Goal: Check status: Check status

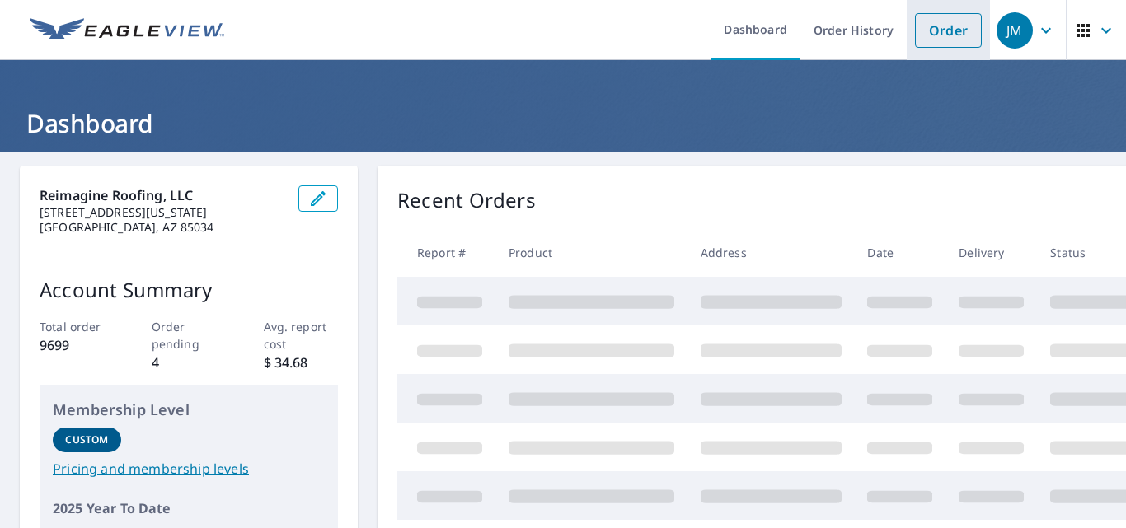
click at [930, 27] on link "Order" at bounding box center [948, 30] width 67 height 35
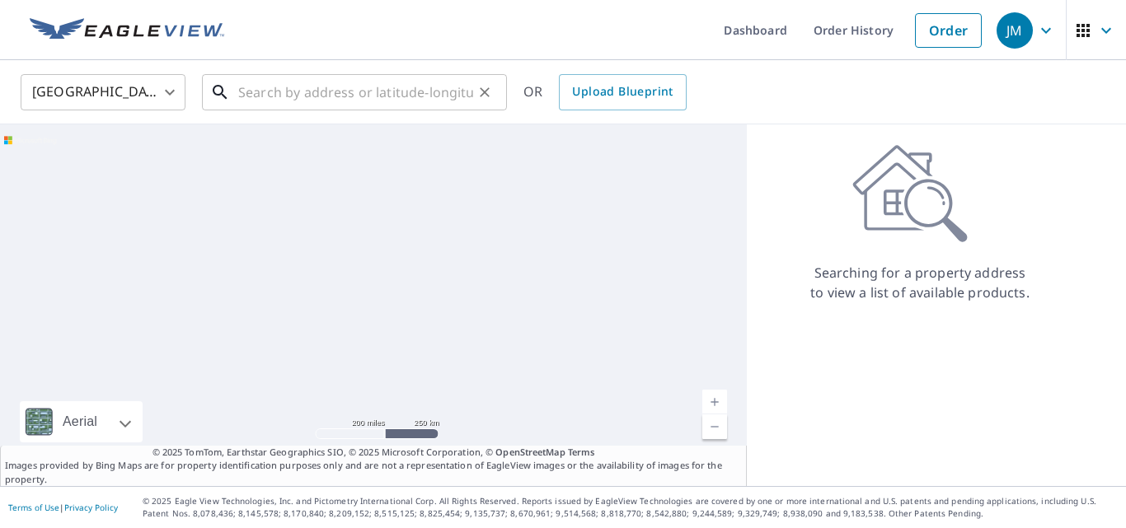
click at [413, 77] on input "text" at bounding box center [355, 92] width 235 height 46
click at [406, 87] on input "text" at bounding box center [355, 92] width 235 height 46
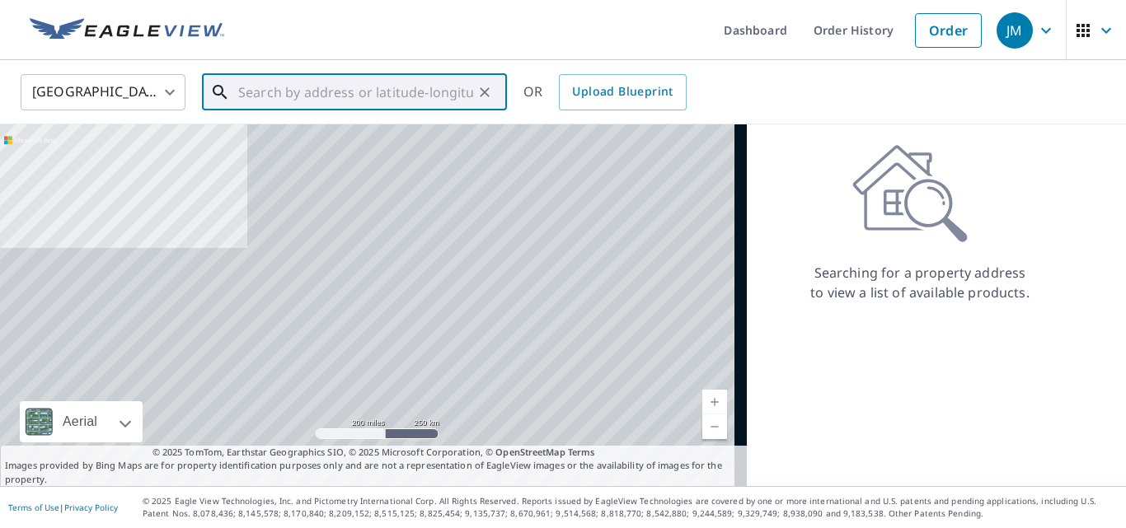
paste input "[STREET_ADDRESS]"
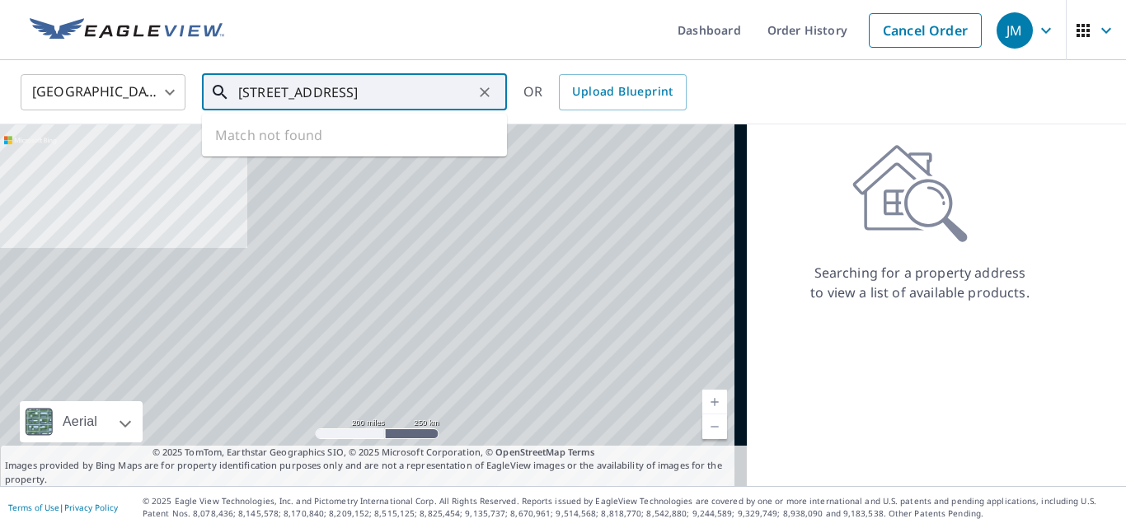
scroll to position [0, 2]
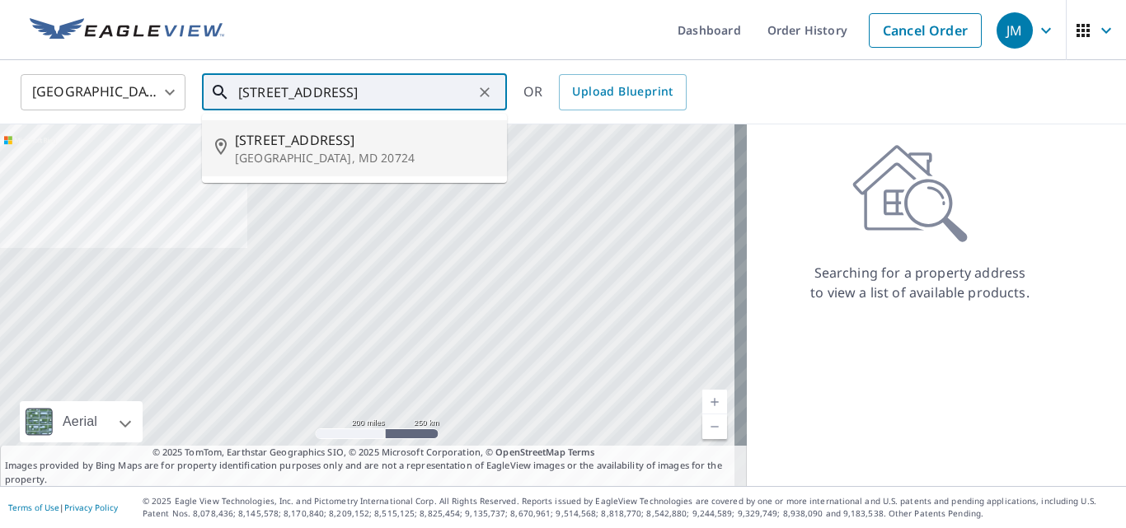
click at [360, 167] on li "[STREET_ADDRESS][PERSON_NAME]" at bounding box center [354, 148] width 305 height 56
type input "[STREET_ADDRESS][PERSON_NAME]"
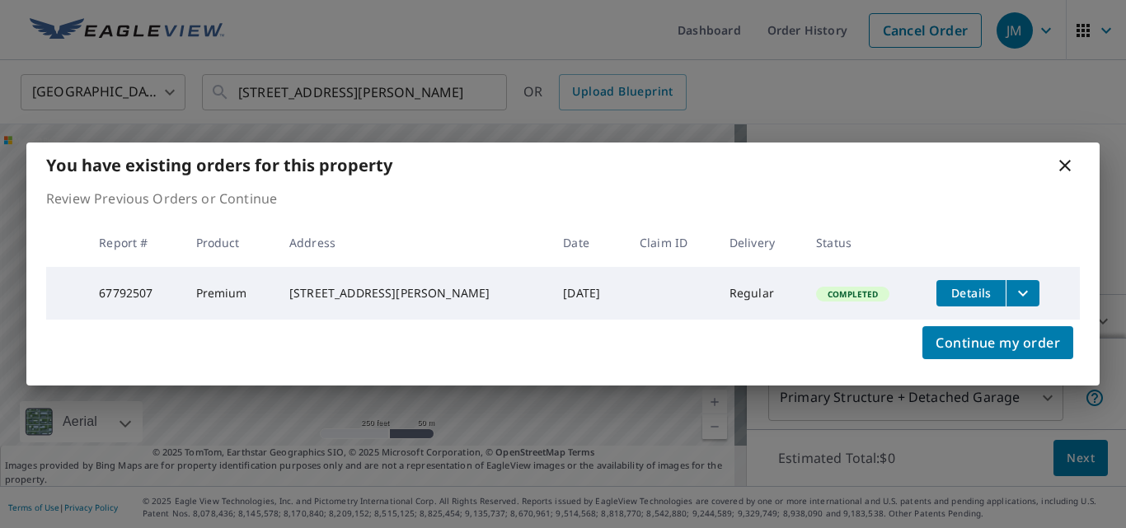
click at [1054, 164] on div "You have existing orders for this property" at bounding box center [562, 165] width 1073 height 45
drag, startPoint x: 1083, startPoint y: 158, endPoint x: 1074, endPoint y: 163, distance: 10.3
click at [1082, 159] on div "You have existing orders for this property" at bounding box center [562, 165] width 1073 height 45
click at [1065, 166] on icon at bounding box center [1065, 166] width 20 height 20
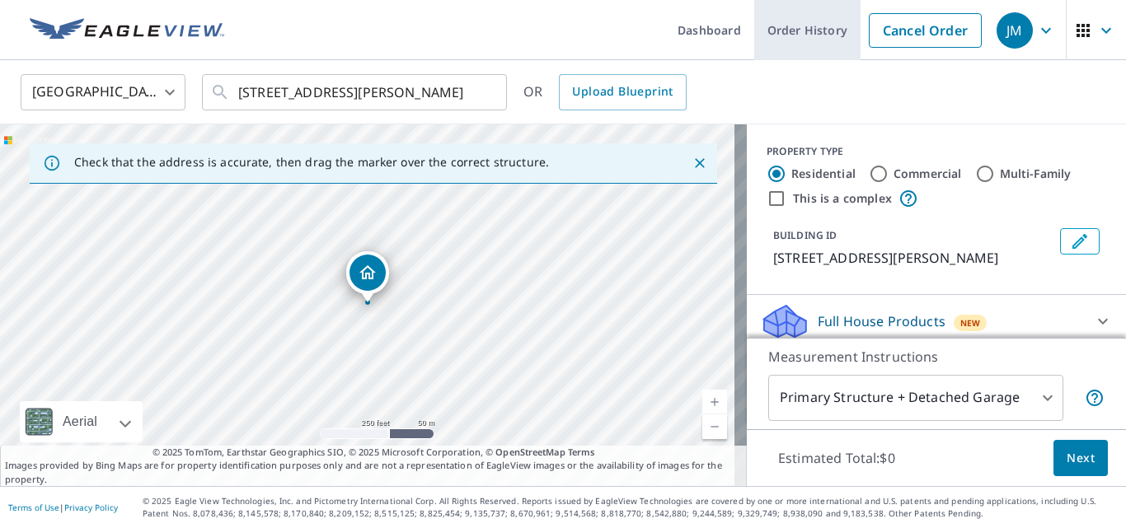
click at [798, 35] on link "Order History" at bounding box center [807, 30] width 106 height 60
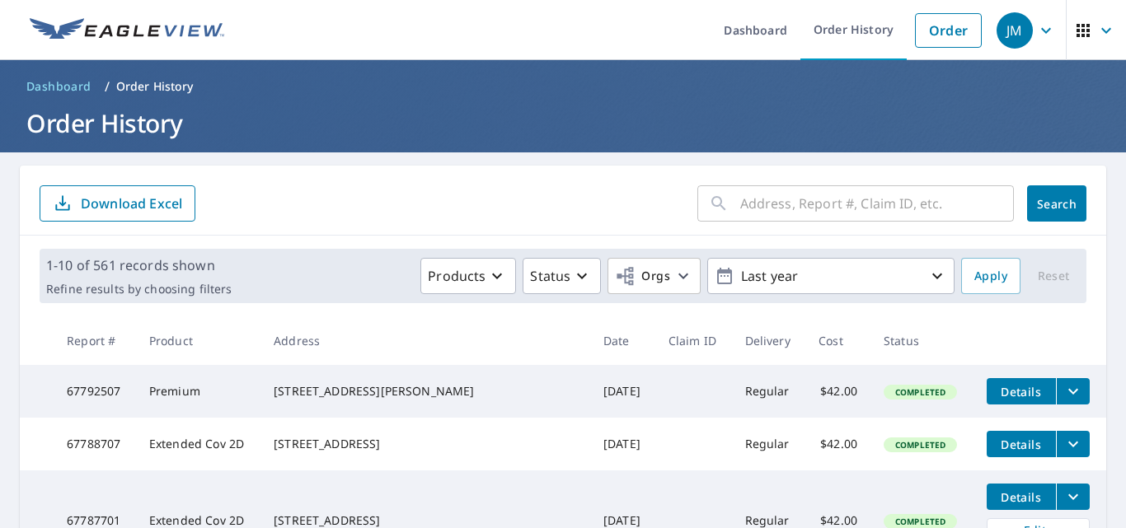
drag, startPoint x: 292, startPoint y: 383, endPoint x: 883, endPoint y: 391, distance: 591.8
click at [433, 406] on td "[STREET_ADDRESS][PERSON_NAME]" at bounding box center [425, 391] width 330 height 53
copy div "[STREET_ADDRESS][PERSON_NAME]"
click at [1068, 389] on icon "filesDropdownBtn-67792507" at bounding box center [1073, 392] width 10 height 6
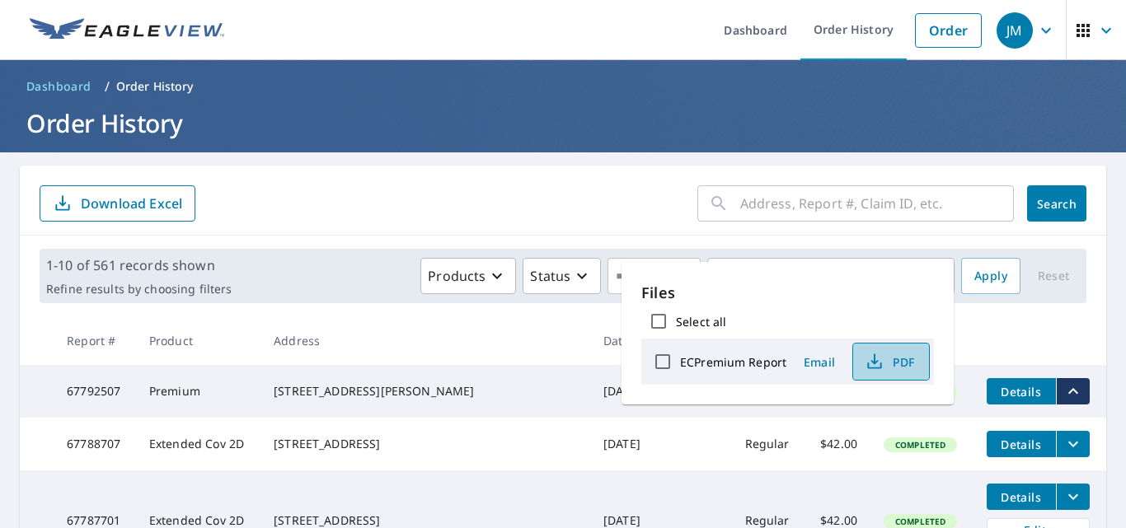
click at [865, 358] on icon "button" at bounding box center [875, 362] width 20 height 20
